Goal: Book appointment/travel/reservation

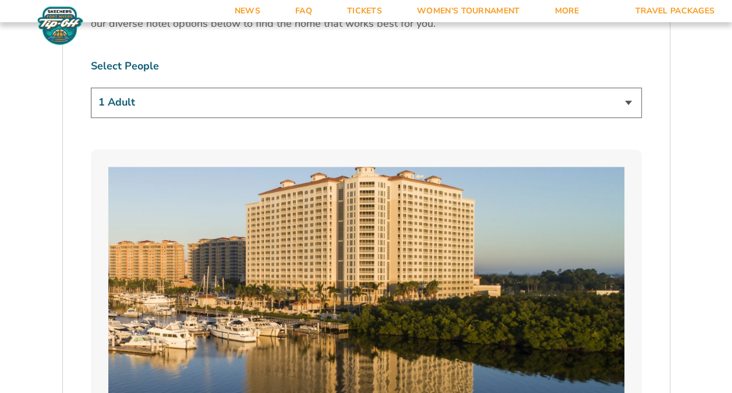
scroll to position [737, 0]
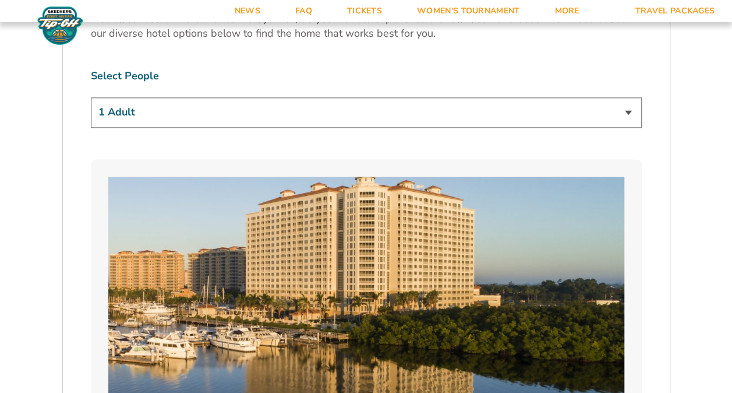
click at [629, 114] on select "1 Adult 2 Adults 3 Adults 4 Adults 2 Adults + 1 Child 2 Adults + 2 Children 2 A…" at bounding box center [366, 112] width 551 height 30
select select "2 Adults + 2 Children"
click at [91, 97] on select "1 Adult 2 Adults 3 Adults 4 Adults 2 Adults + 1 Child 2 Adults + 2 Children 2 A…" at bounding box center [366, 112] width 551 height 30
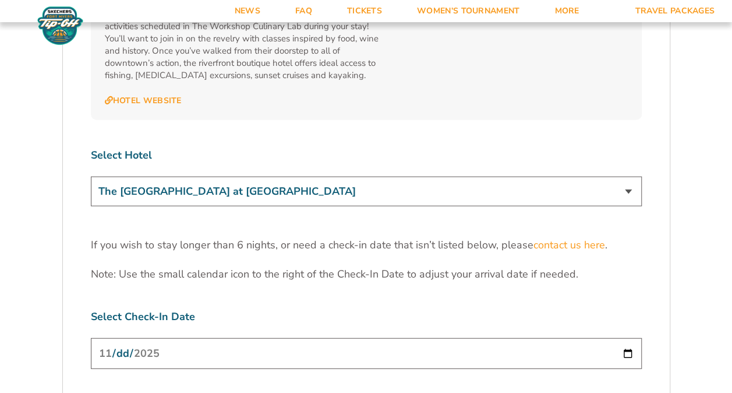
scroll to position [3507, 0]
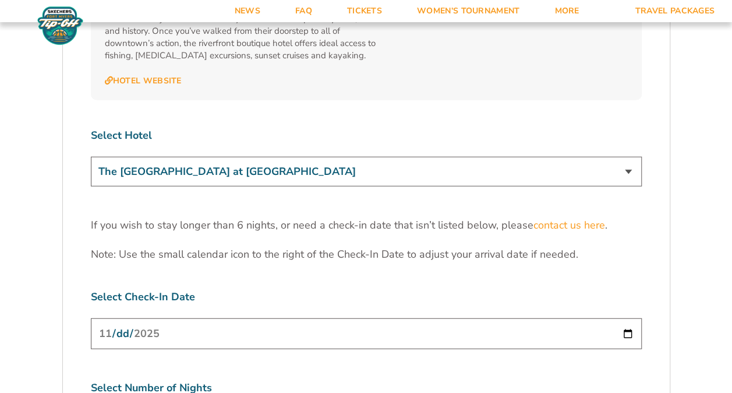
click at [637, 157] on select "The [GEOGRAPHIC_DATA] at [GEOGRAPHIC_DATA] [GEOGRAPHIC_DATA] [GEOGRAPHIC_DATA],…" at bounding box center [366, 172] width 551 height 30
select select "18756"
click at [91, 157] on select "The [GEOGRAPHIC_DATA] at [GEOGRAPHIC_DATA] [GEOGRAPHIC_DATA] [GEOGRAPHIC_DATA],…" at bounding box center [366, 172] width 551 height 30
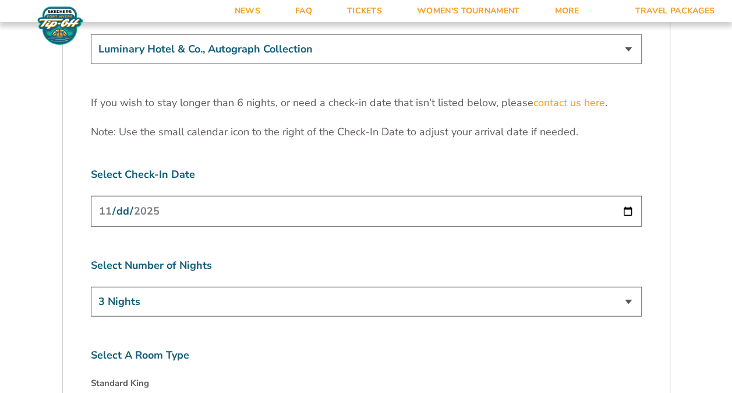
scroll to position [3624, 0]
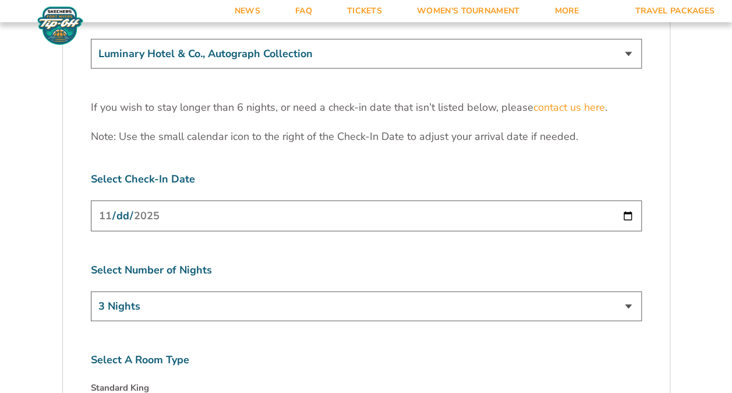
click at [629, 200] on input "[DATE]" at bounding box center [366, 215] width 551 height 31
type input "[DATE]"
click at [300, 291] on select "3 Nights 4 Nights 5 Nights 6 Nights" at bounding box center [366, 306] width 551 height 30
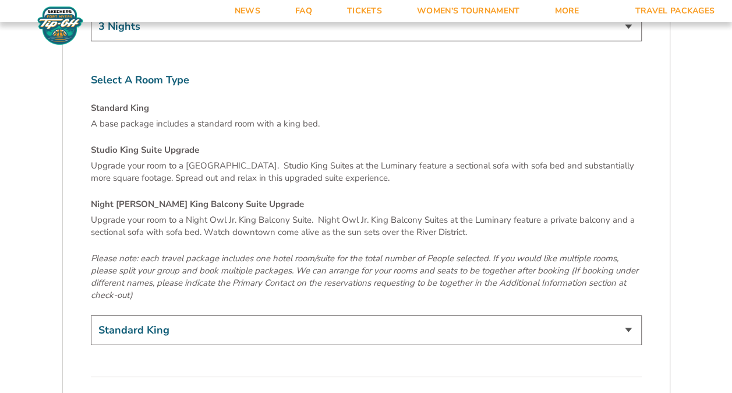
scroll to position [3894, 0]
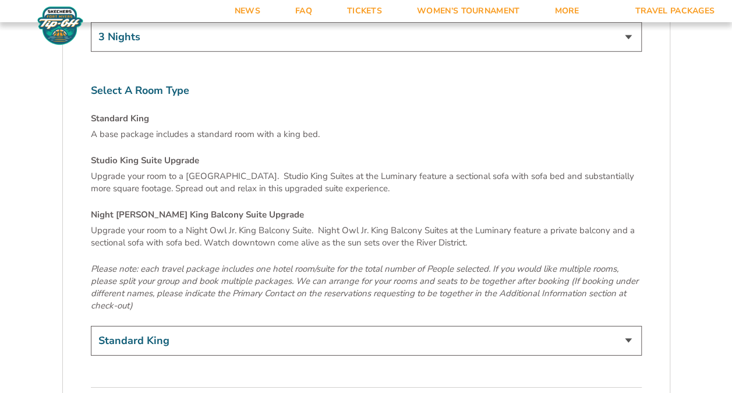
click at [630, 326] on select "Standard King Studio King Suite Upgrade (+$120 per night) Night Owl Jr. King Ba…" at bounding box center [366, 341] width 551 height 30
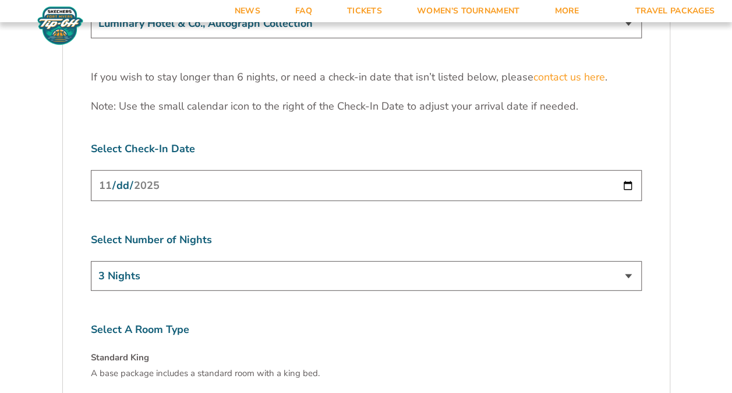
scroll to position [3665, 0]
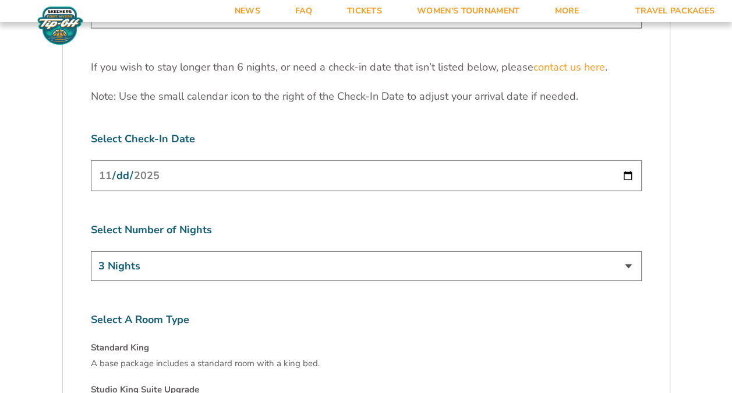
click at [634, 251] on select "3 Nights 4 Nights 5 Nights 6 Nights" at bounding box center [366, 266] width 551 height 30
click at [628, 251] on select "3 Nights 4 Nights 5 Nights 6 Nights" at bounding box center [366, 266] width 551 height 30
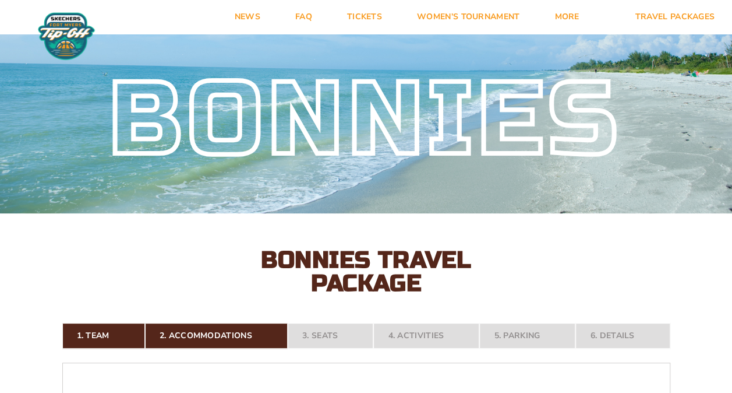
scroll to position [0, 0]
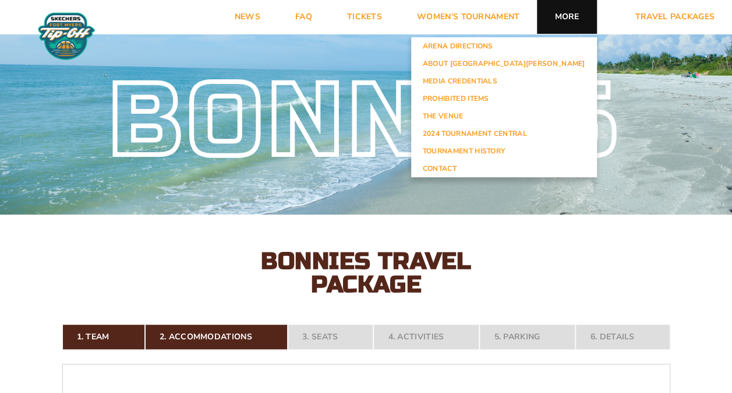
click at [563, 28] on link "More" at bounding box center [566, 17] width 59 height 34
